Goal: Check status: Check status

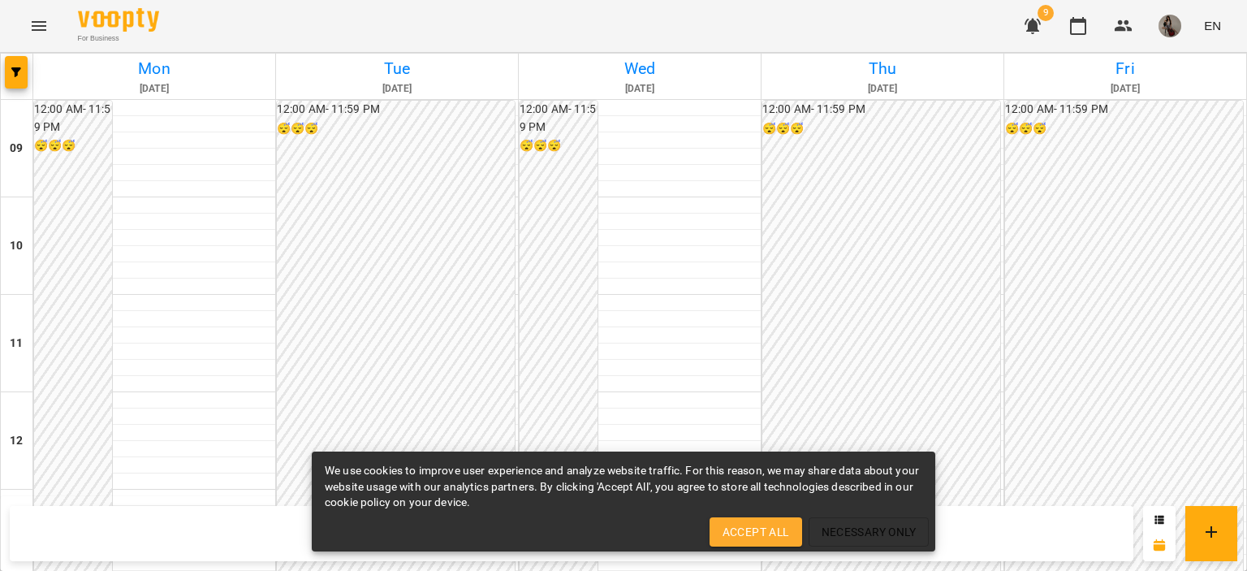
scroll to position [673, 0]
click at [1172, 34] on img "button" at bounding box center [1169, 26] width 23 height 23
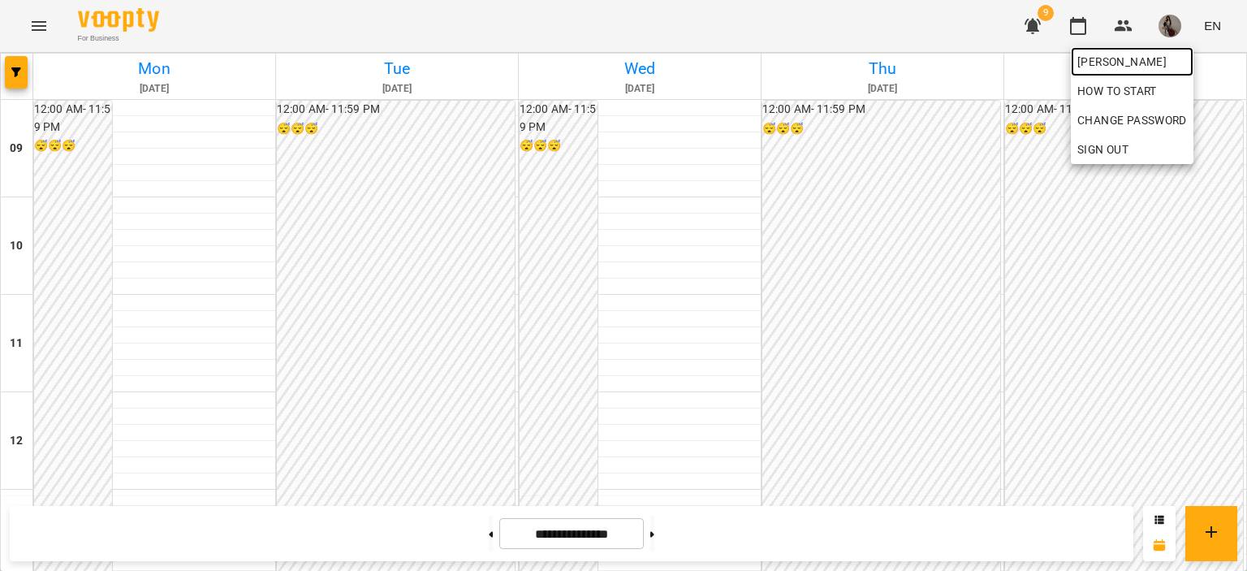
click at [1156, 57] on span "[PERSON_NAME]" at bounding box center [1132, 61] width 110 height 19
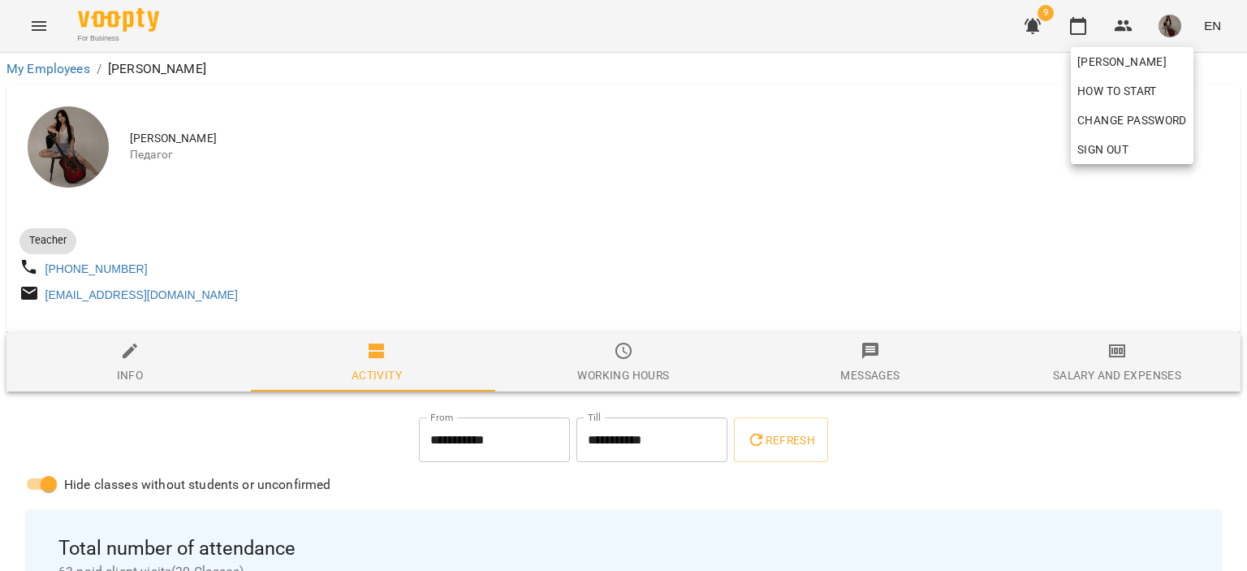
click at [1104, 365] on div at bounding box center [623, 285] width 1247 height 571
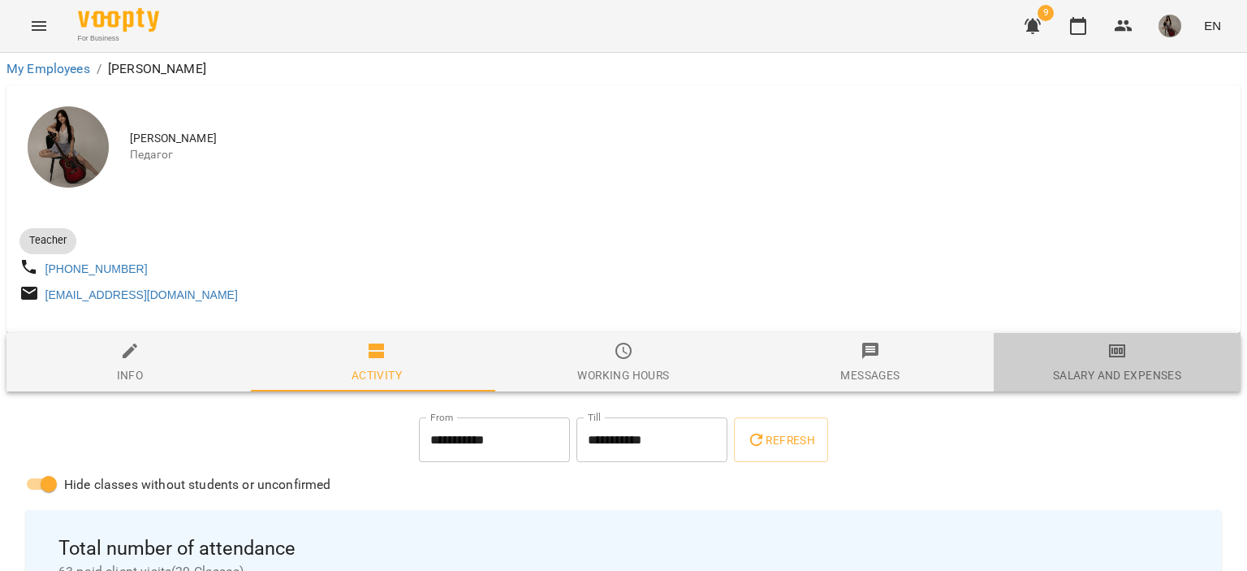
click at [1107, 356] on icon "button" at bounding box center [1116, 350] width 19 height 19
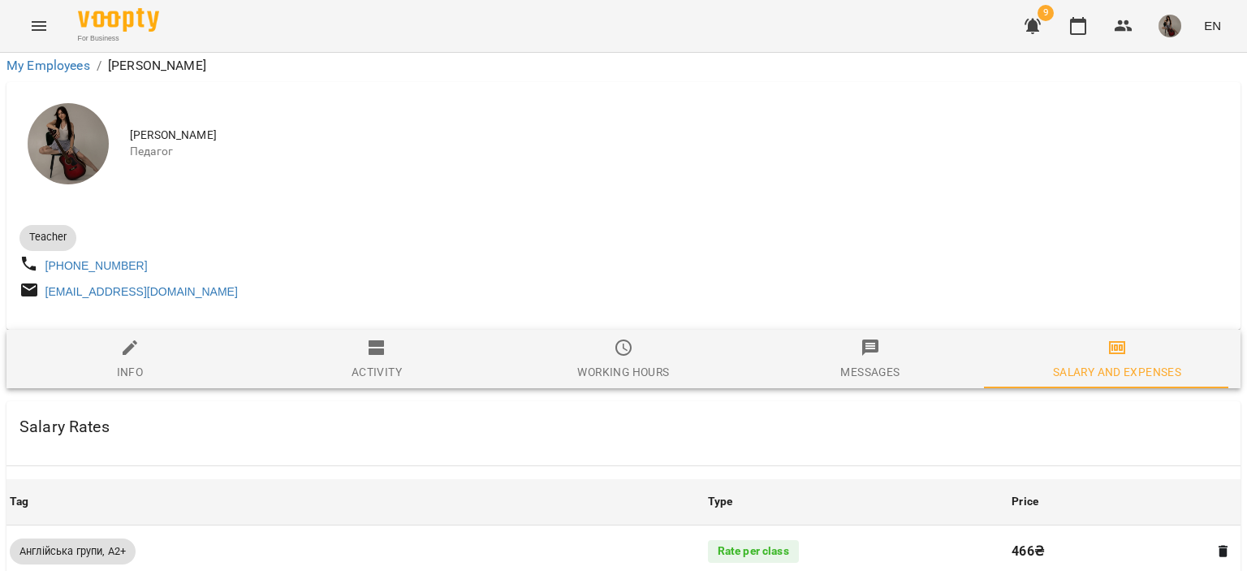
scroll to position [950, 0]
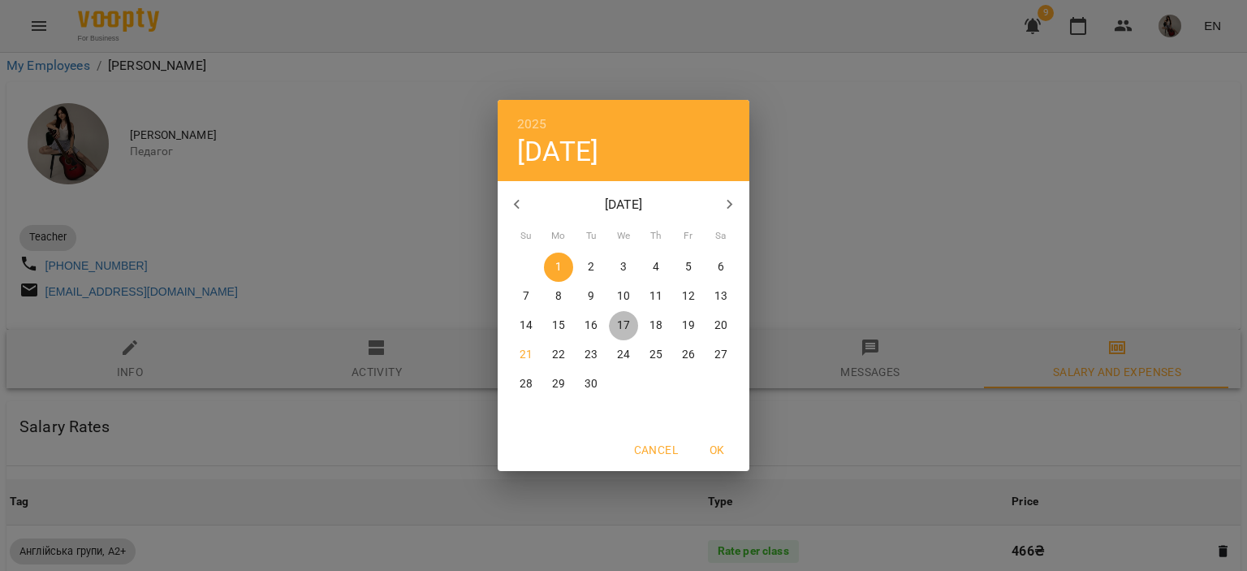
click at [627, 326] on p "17" at bounding box center [623, 325] width 13 height 16
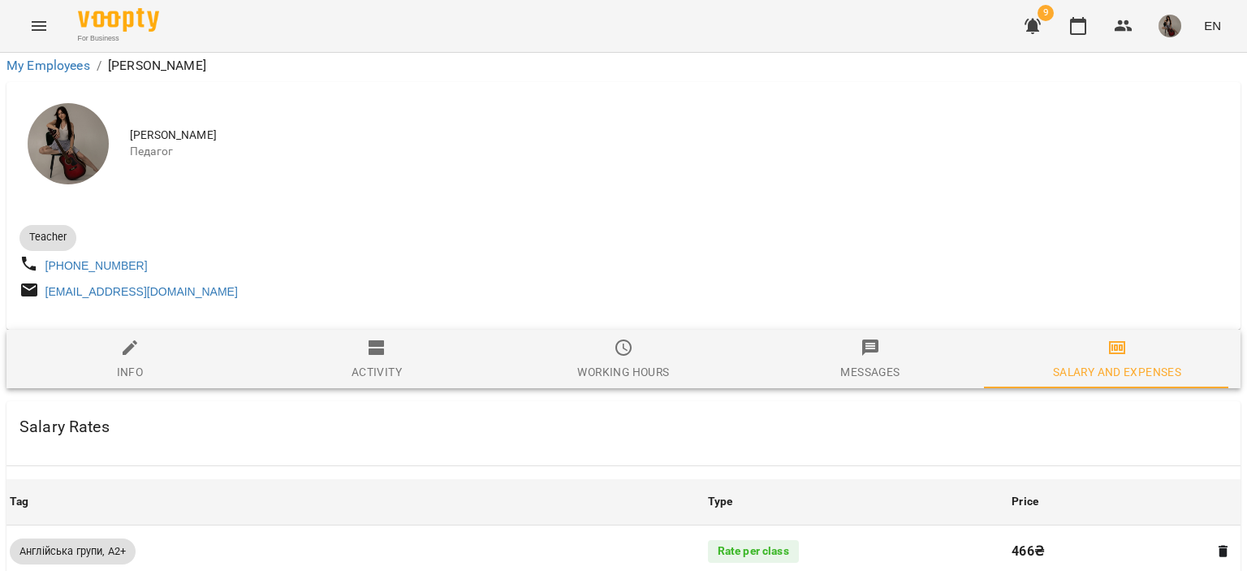
click at [1096, 259] on div at bounding box center [623, 285] width 1247 height 571
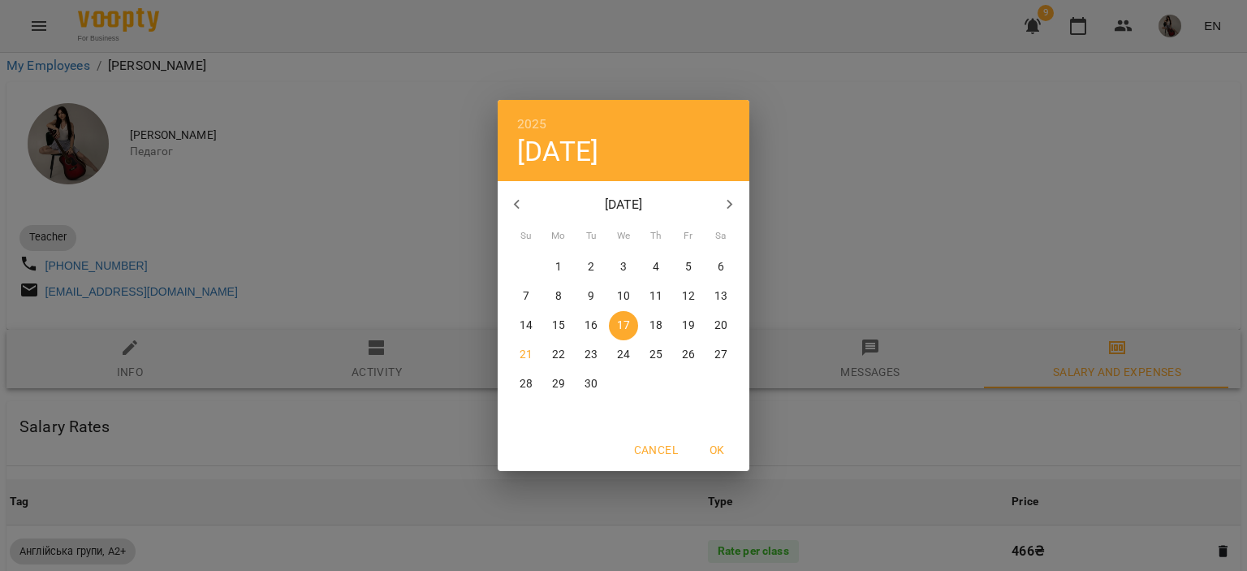
click at [529, 355] on p "21" at bounding box center [525, 355] width 13 height 16
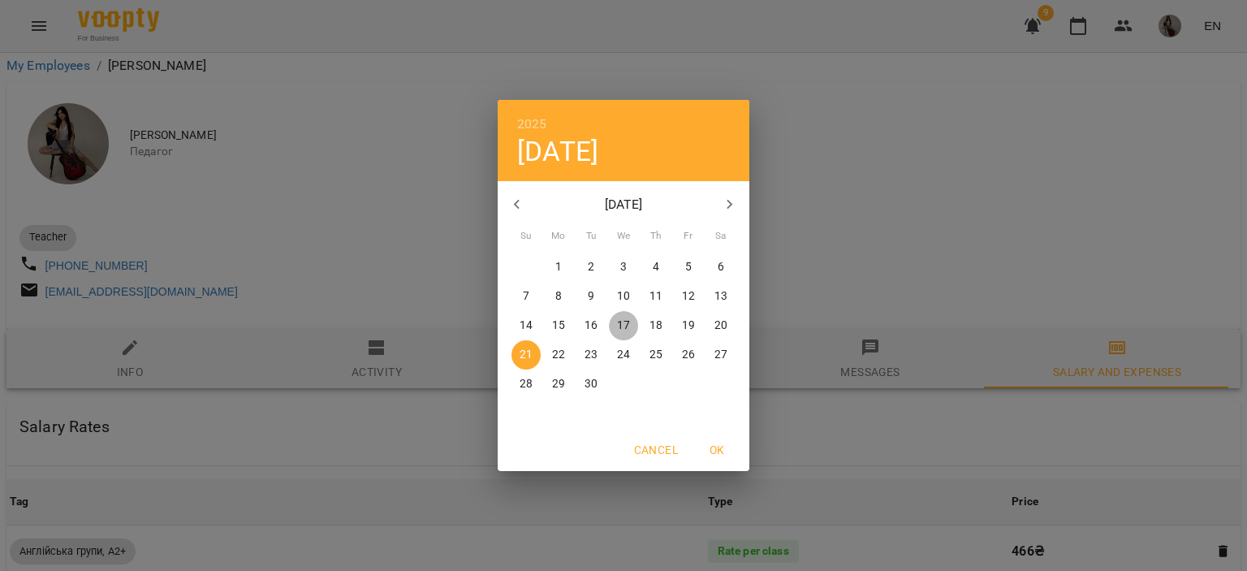
click at [625, 317] on p "17" at bounding box center [623, 325] width 13 height 16
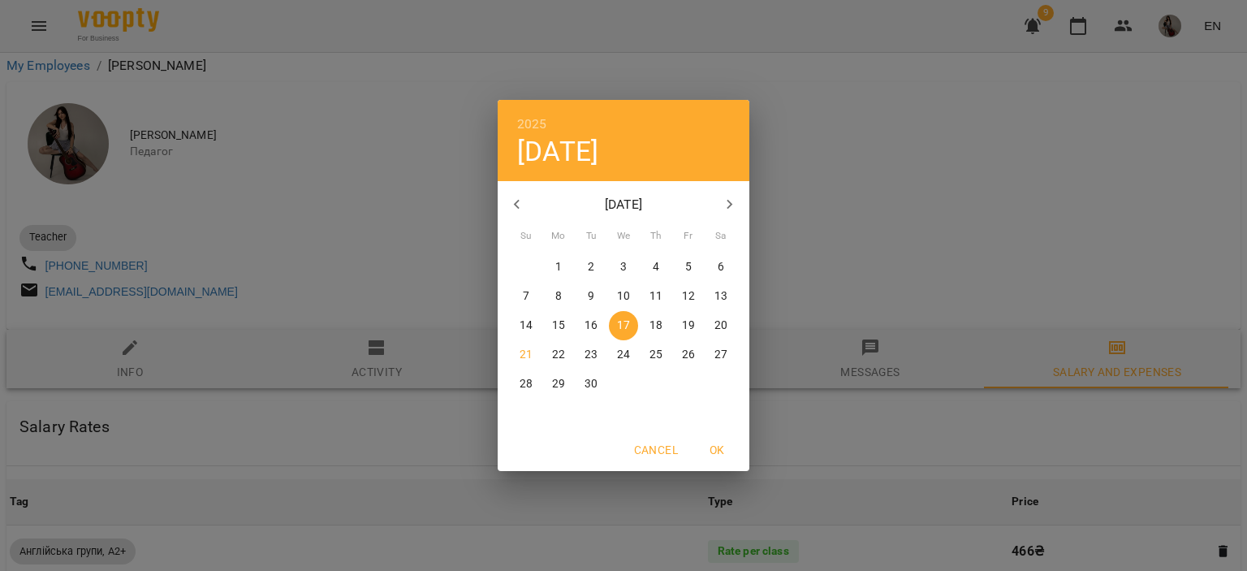
click at [555, 267] on p "1" at bounding box center [558, 267] width 6 height 16
type input "**********"
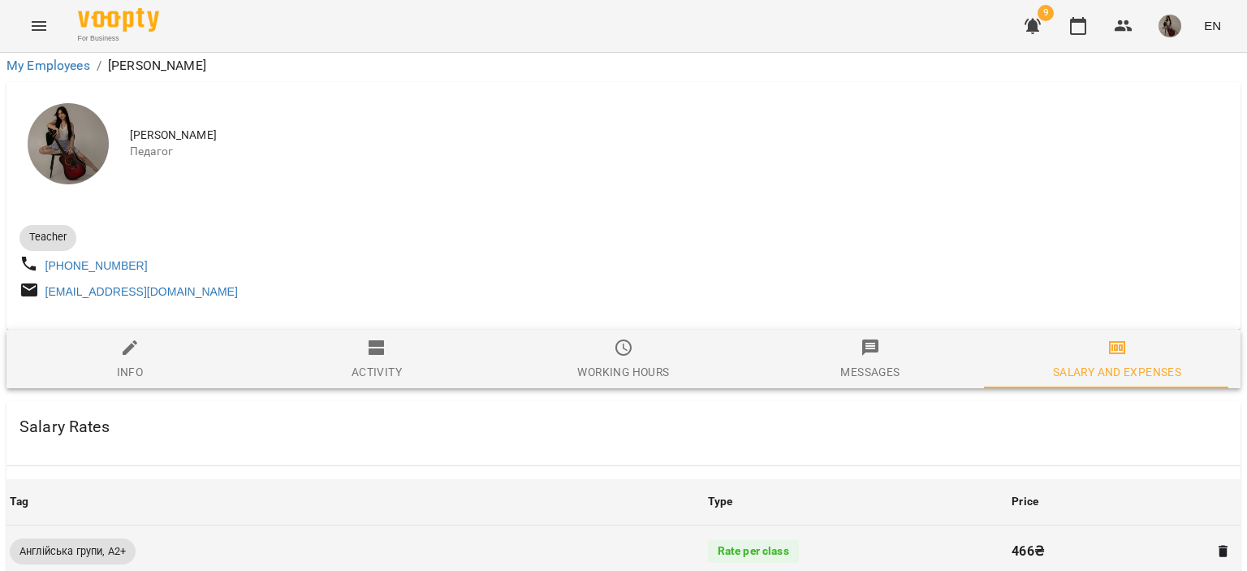
scroll to position [0, 0]
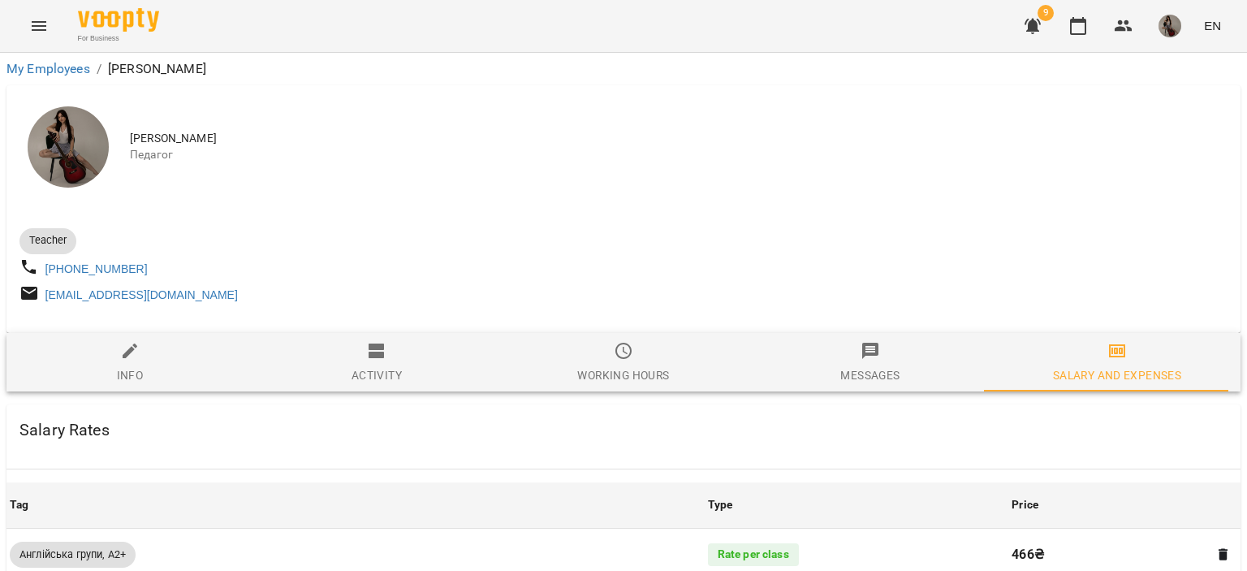
click at [78, 134] on img at bounding box center [68, 146] width 81 height 81
click at [80, 154] on img at bounding box center [68, 146] width 81 height 81
click at [69, 155] on img at bounding box center [68, 146] width 81 height 81
